Goal: Task Accomplishment & Management: Manage account settings

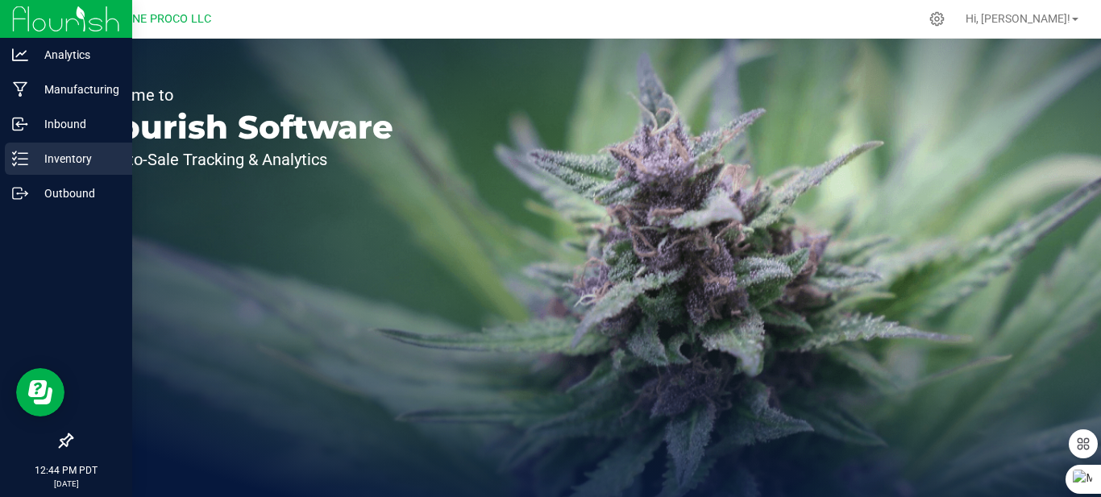
click at [30, 156] on p "Inventory" at bounding box center [76, 158] width 97 height 19
click at [71, 158] on p "Inventory" at bounding box center [76, 158] width 97 height 19
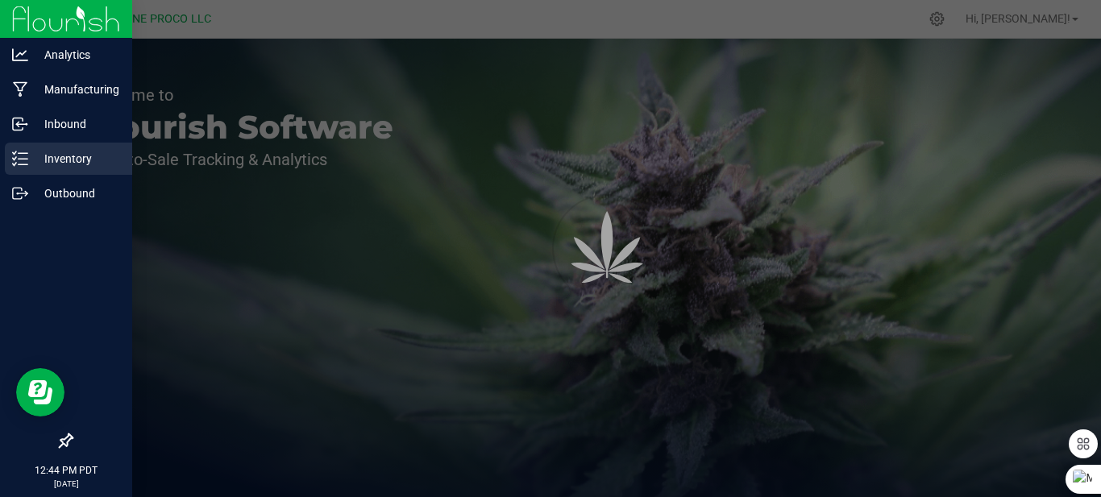
click at [71, 158] on p "Inventory" at bounding box center [76, 158] width 97 height 19
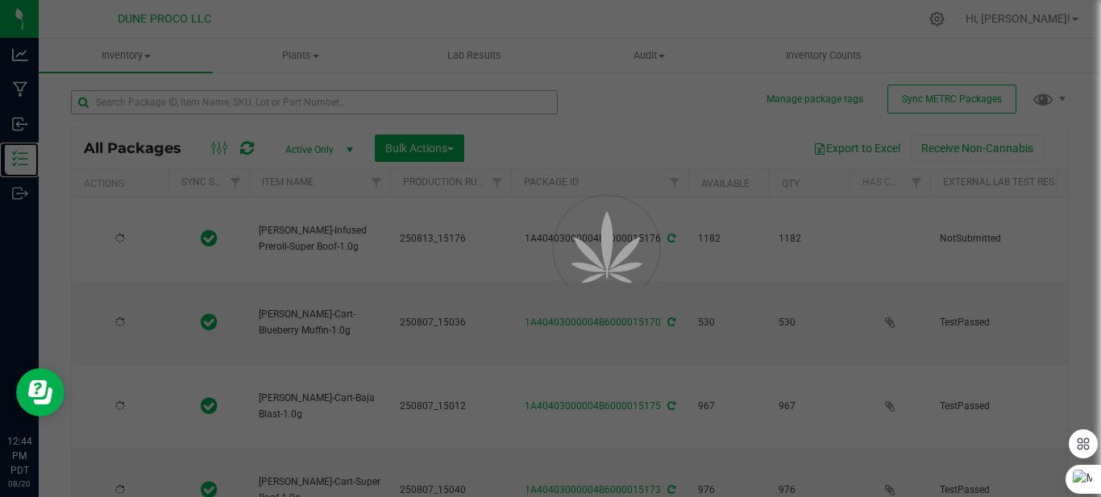
type input "[DATE]"
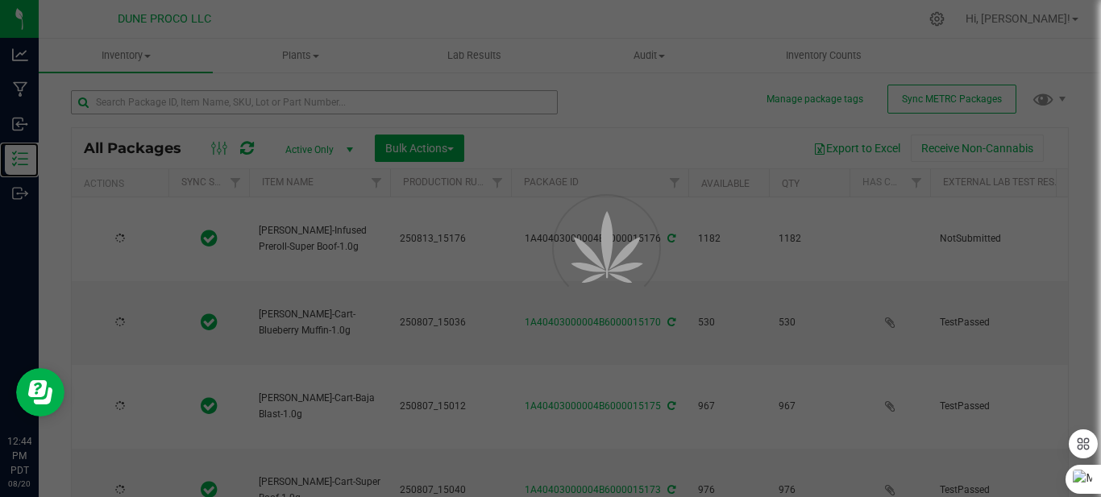
type input "[DATE]"
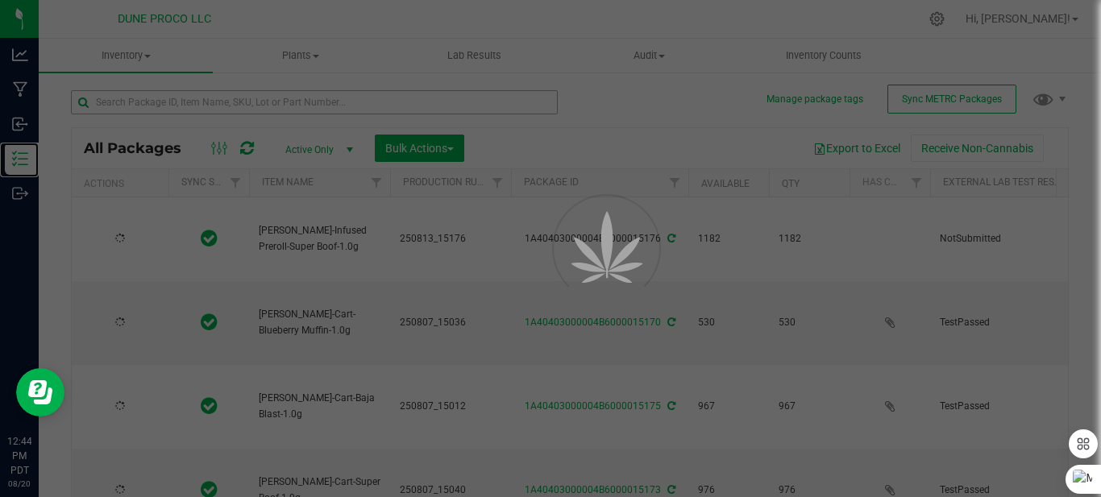
type input "[DATE]"
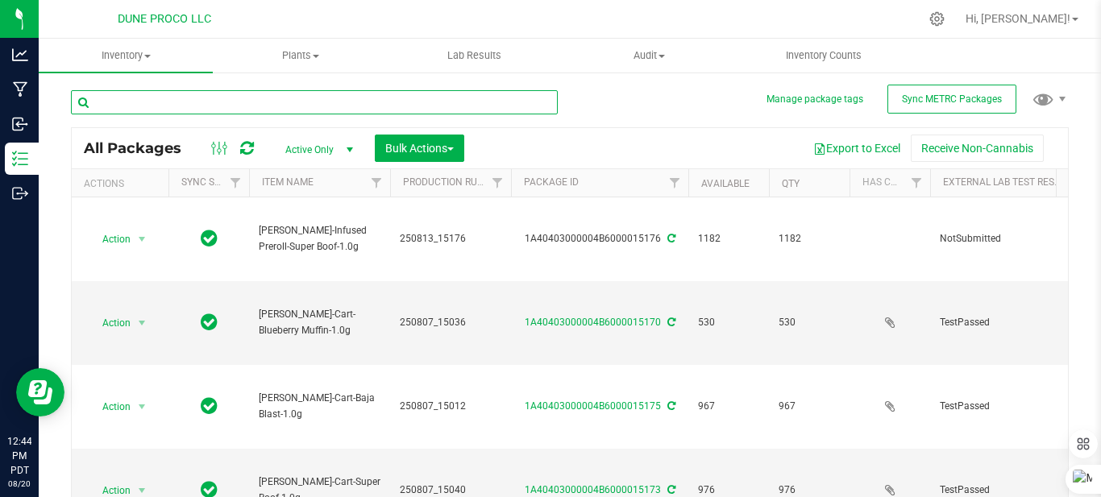
click at [305, 101] on input "text" at bounding box center [314, 102] width 487 height 24
type input "28276"
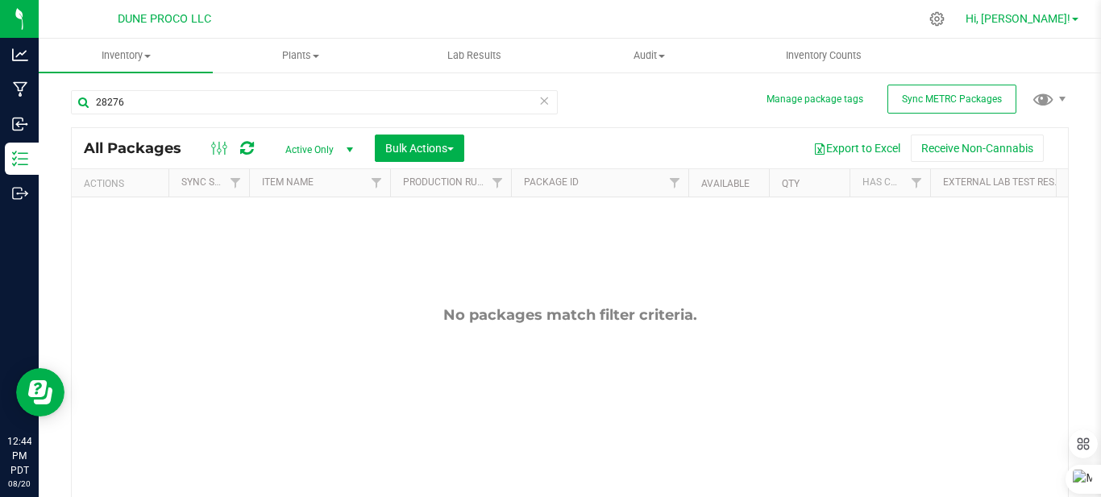
click at [1041, 15] on span "Hi, [PERSON_NAME]!" at bounding box center [1017, 18] width 105 height 13
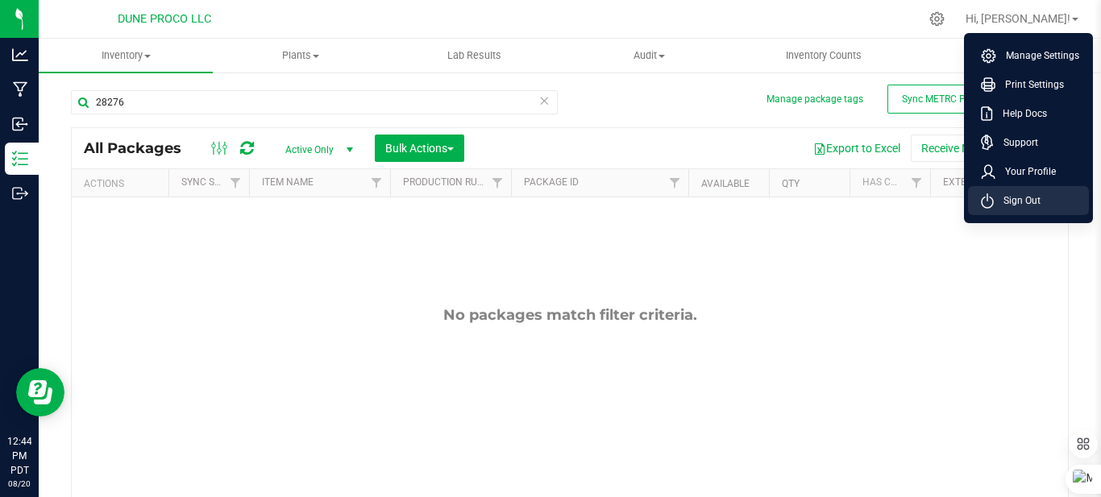
click at [1029, 199] on span "Sign Out" at bounding box center [1017, 201] width 47 height 16
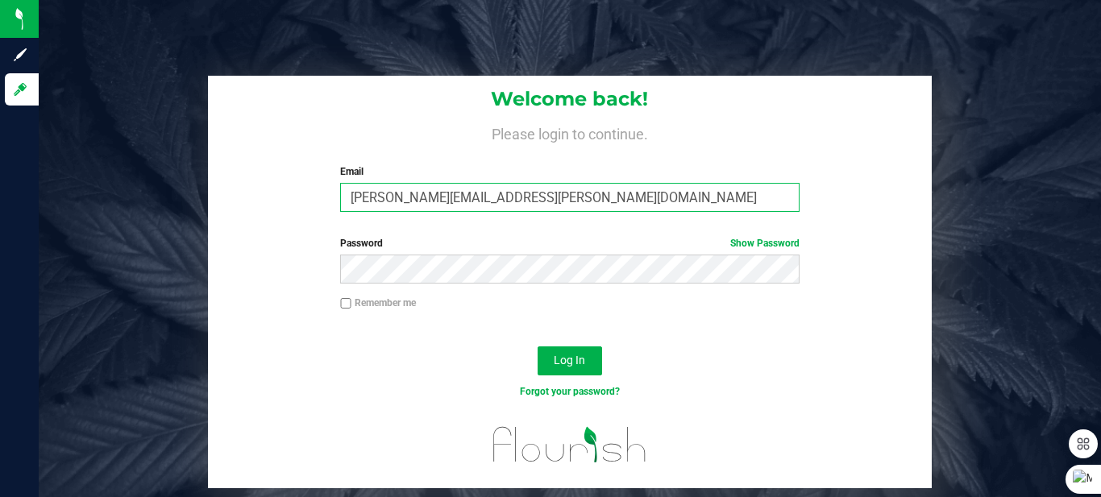
click at [540, 197] on input "[PERSON_NAME][EMAIL_ADDRESS][PERSON_NAME][DOMAIN_NAME]" at bounding box center [569, 197] width 459 height 29
type input "[PERSON_NAME][EMAIL_ADDRESS][PERSON_NAME][DOMAIN_NAME]"
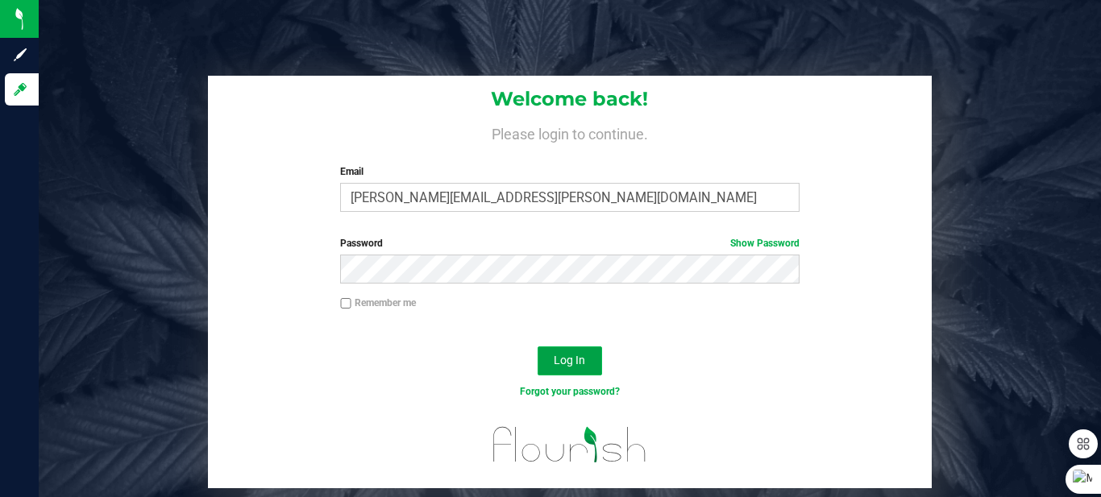
click at [548, 362] on button "Log In" at bounding box center [569, 360] width 64 height 29
